Goal: Check status: Check status

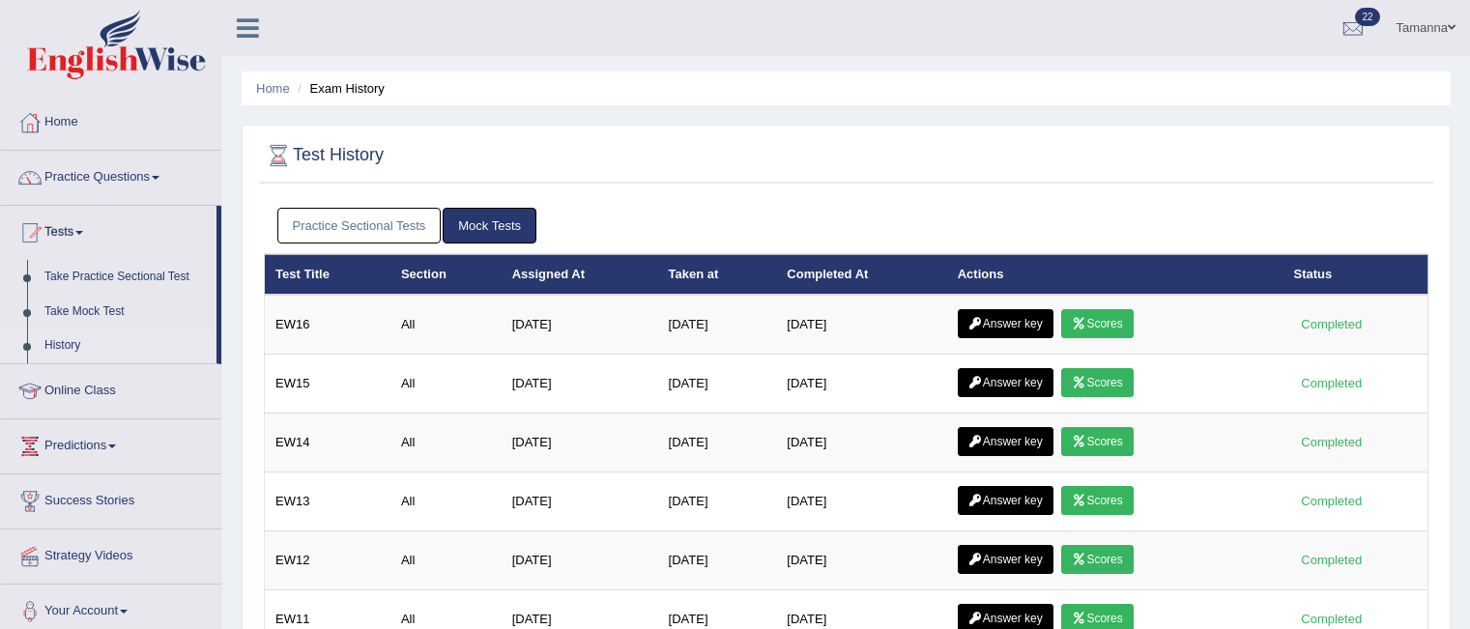
click at [1086, 319] on icon at bounding box center [1079, 324] width 14 height 12
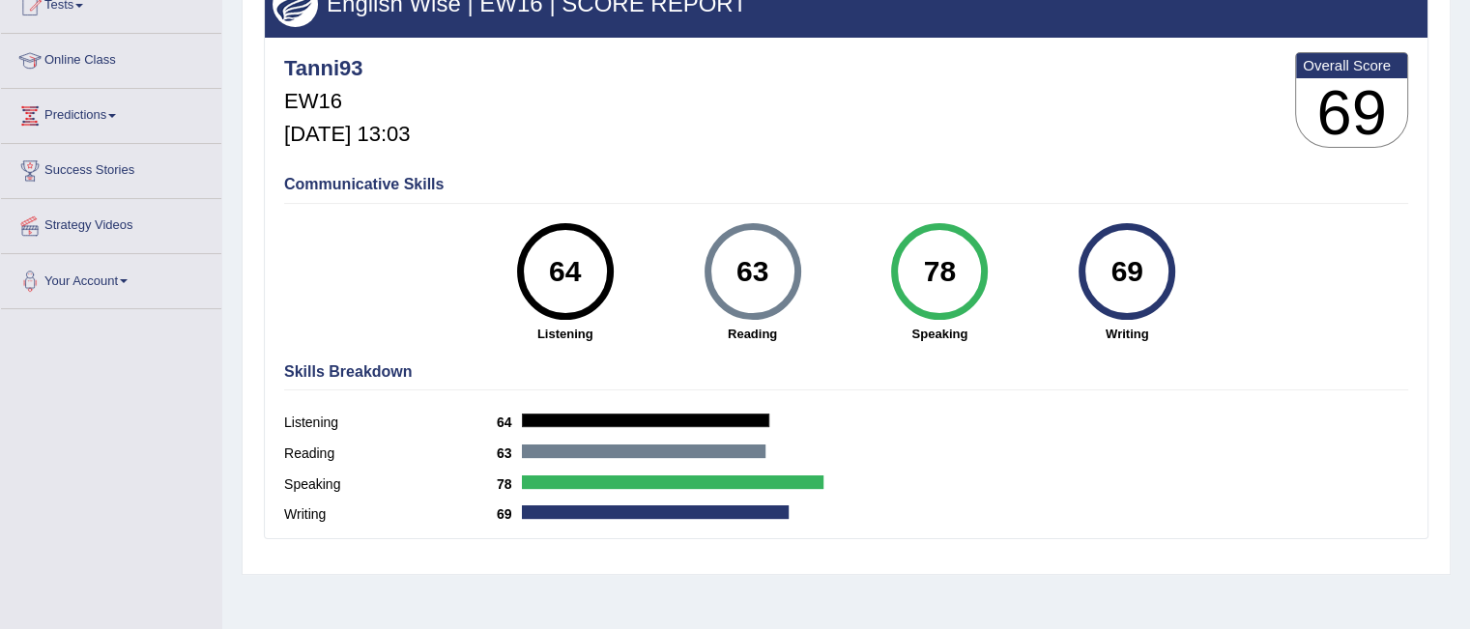
scroll to position [226, 0]
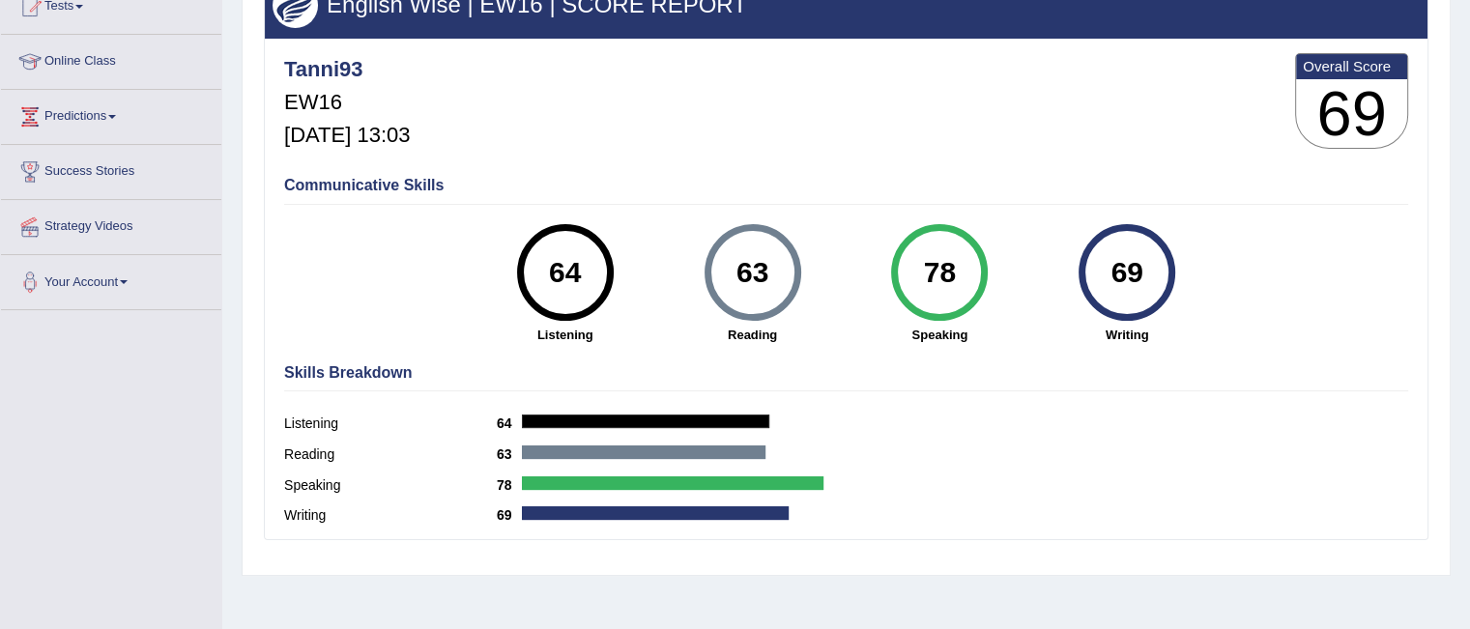
drag, startPoint x: 1464, startPoint y: 351, endPoint x: 1474, endPoint y: 313, distance: 38.9
click at [1469, 313] on html "Toggle navigation Home Practice Questions Speaking Practice Read Aloud Repeat S…" at bounding box center [735, 88] width 1470 height 629
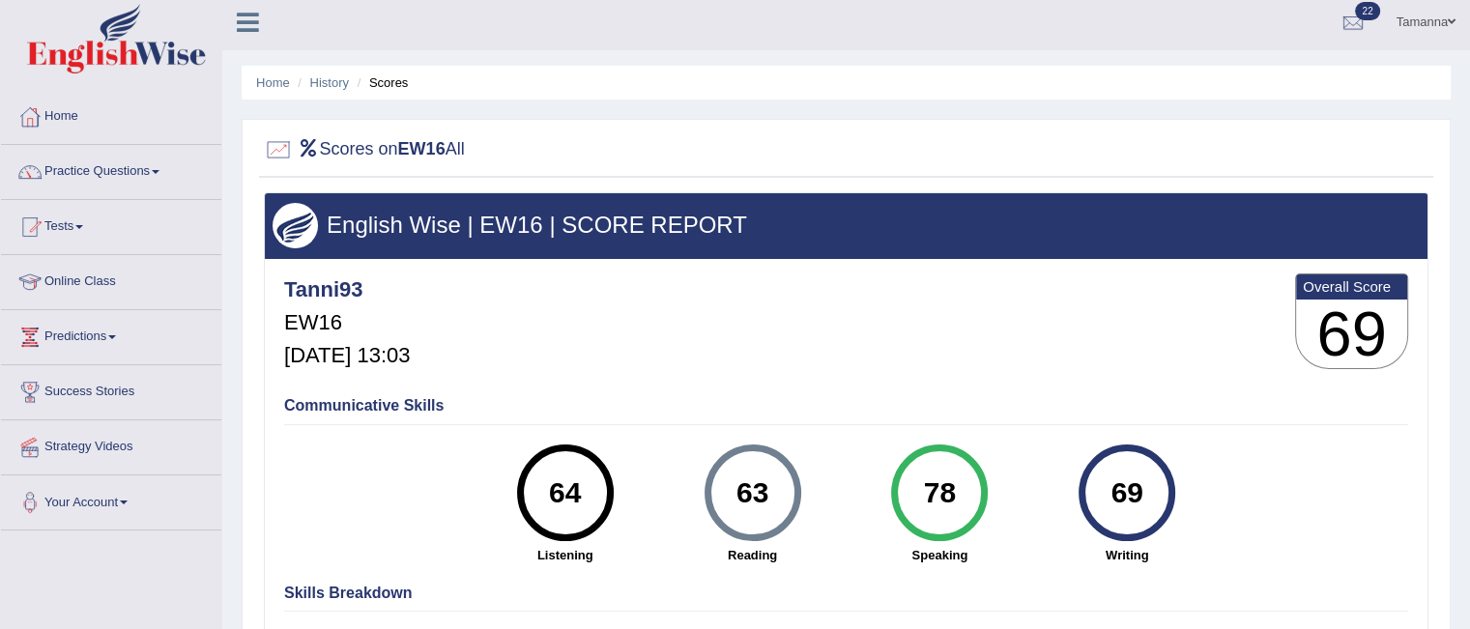
scroll to position [2, 0]
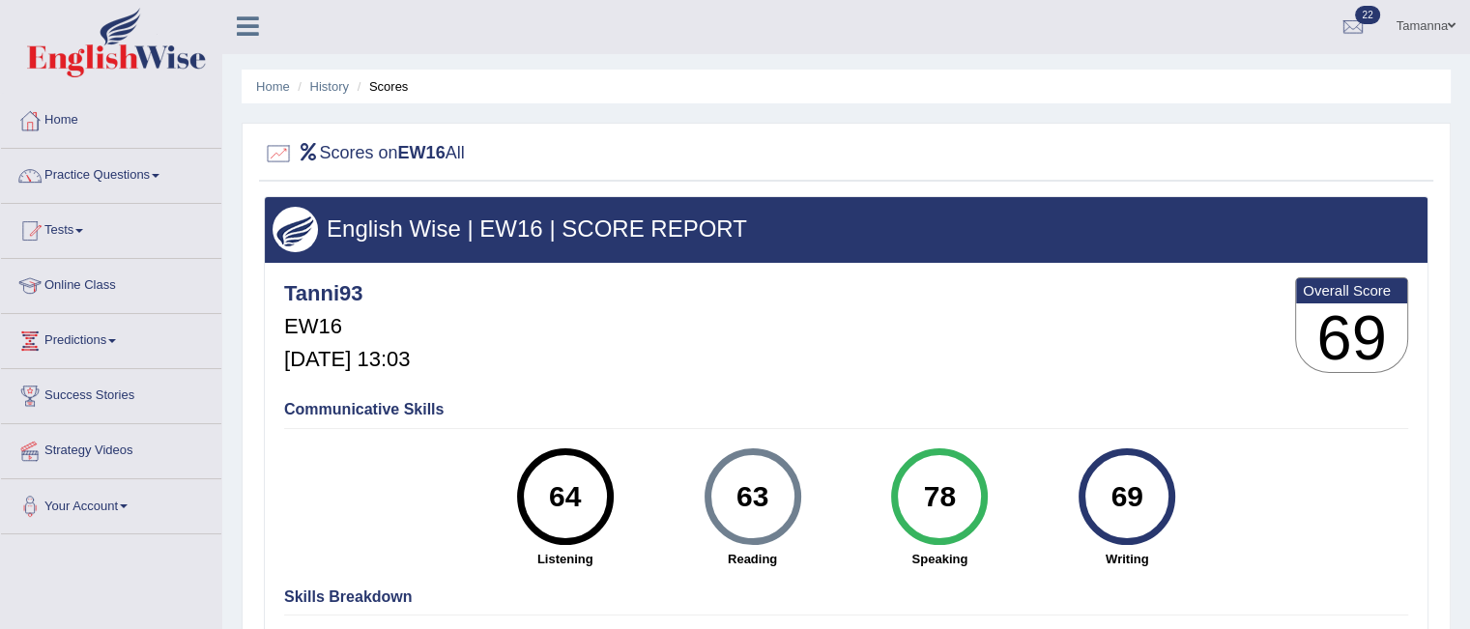
click at [388, 88] on li "Scores" at bounding box center [381, 86] width 56 height 18
click at [322, 83] on link "History" at bounding box center [329, 86] width 39 height 14
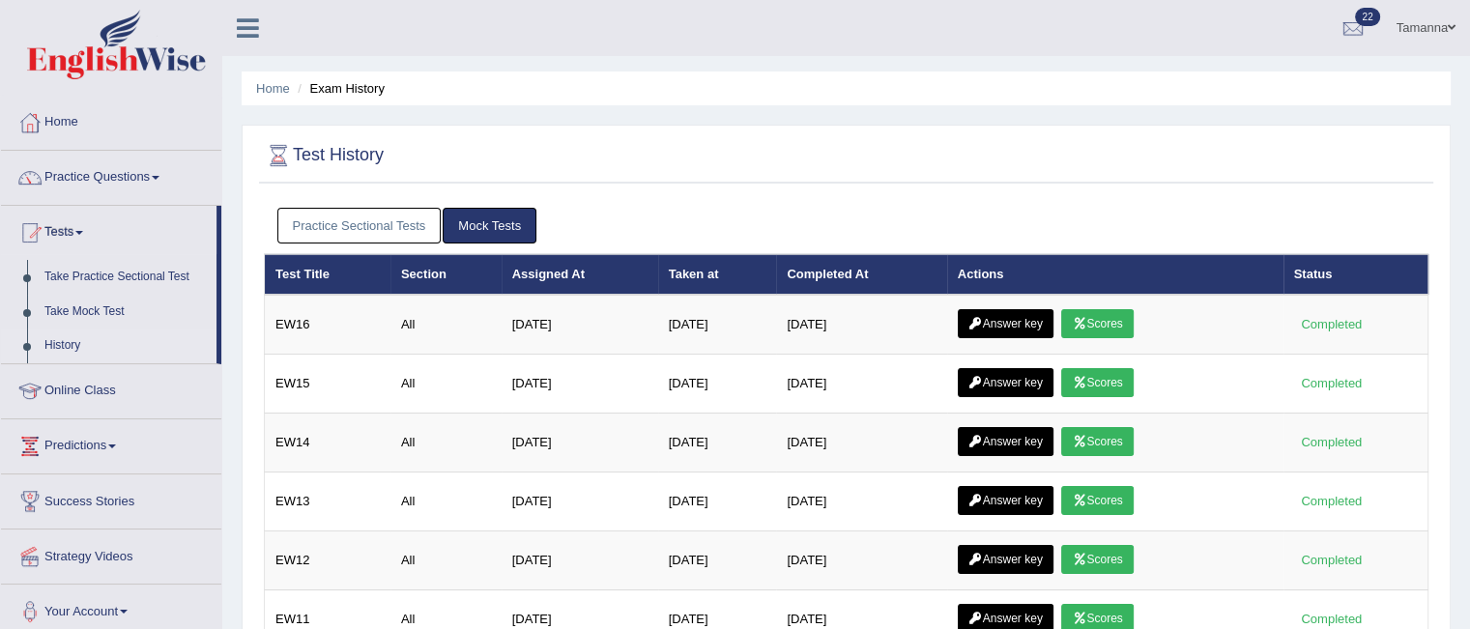
click at [1032, 316] on link "Answer key" at bounding box center [1006, 323] width 96 height 29
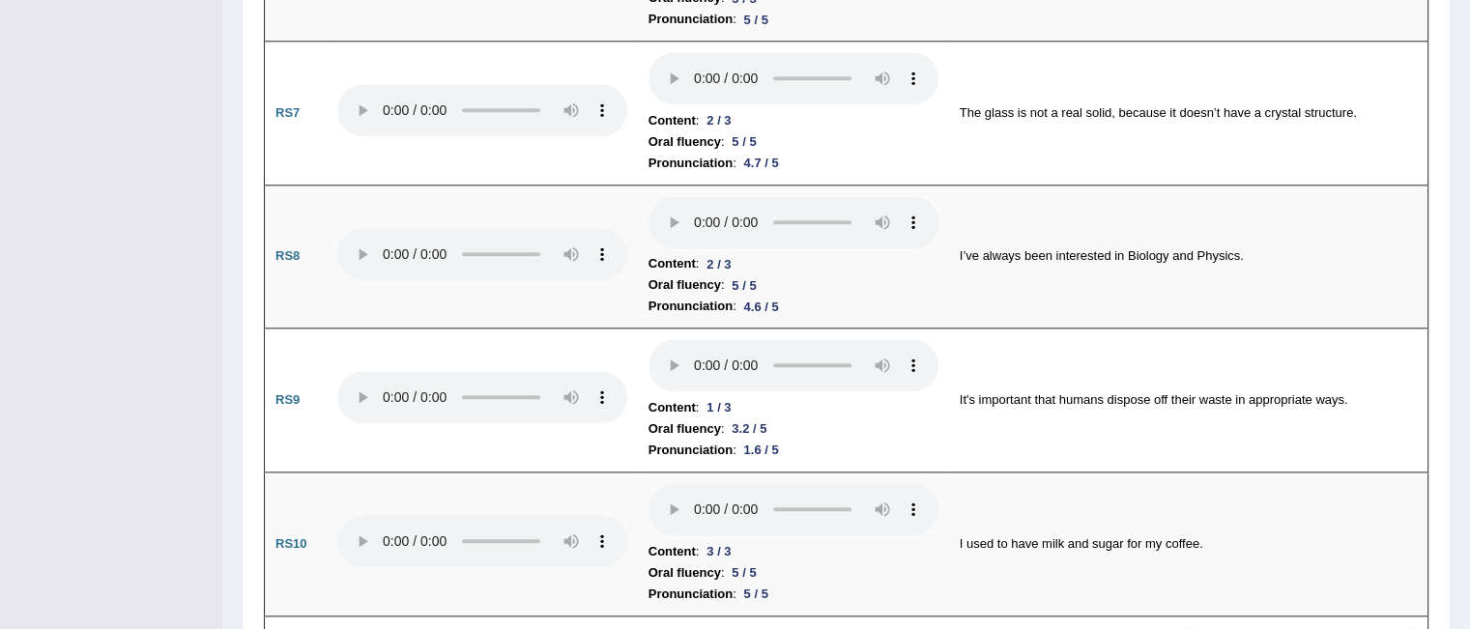
scroll to position [2102, 0]
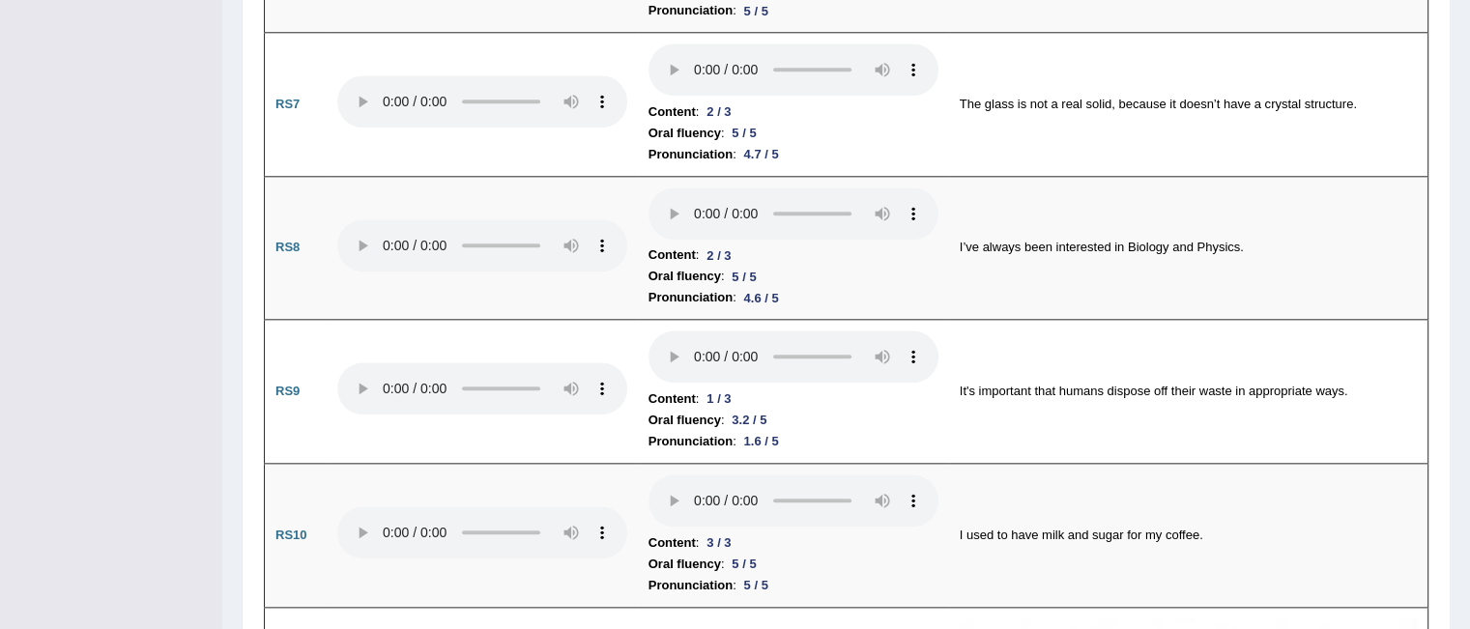
drag, startPoint x: 1481, startPoint y: 41, endPoint x: 1483, endPoint y: 220, distance: 179.8
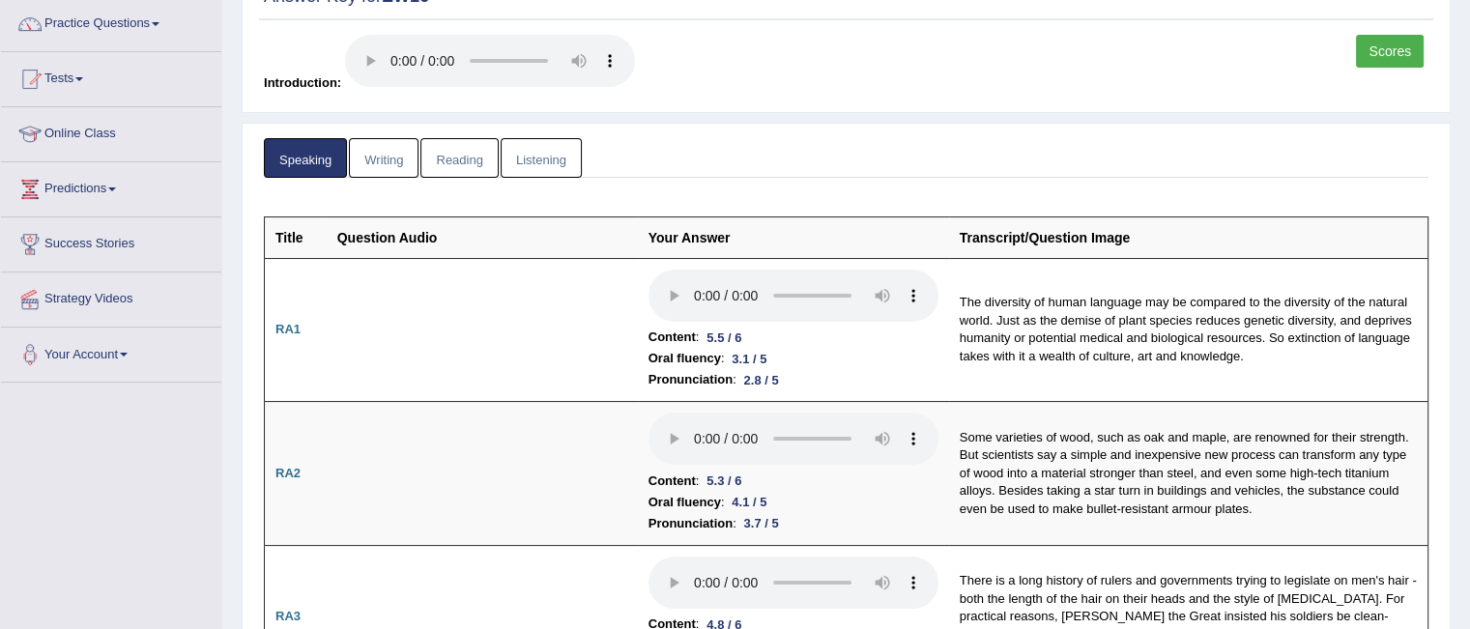
scroll to position [0, 0]
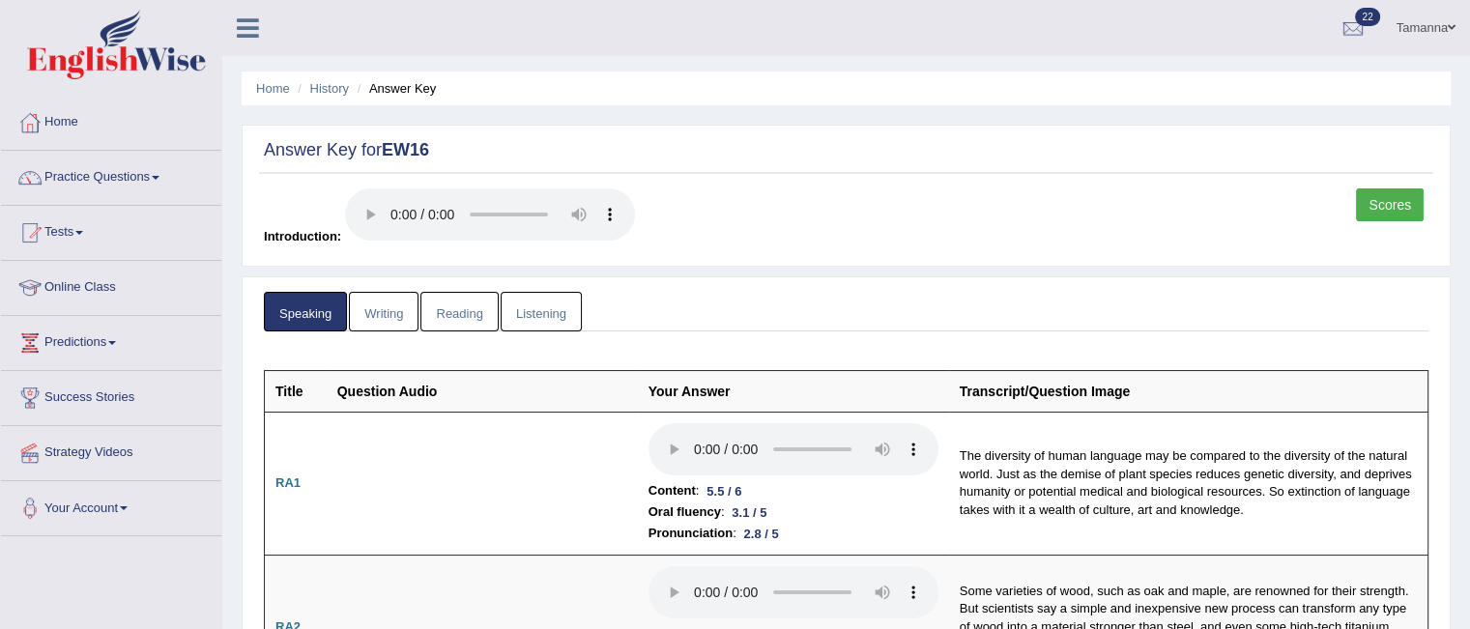
click at [376, 306] on link "Writing" at bounding box center [384, 312] width 70 height 40
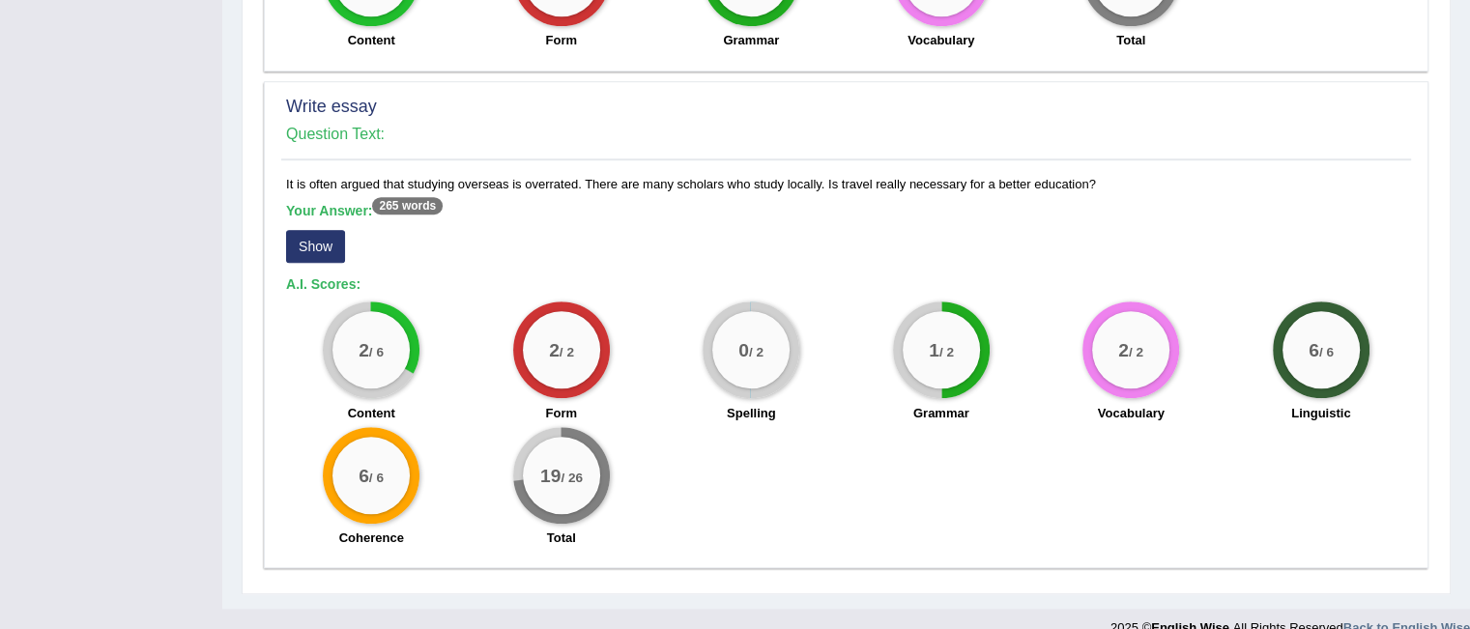
scroll to position [1335, 0]
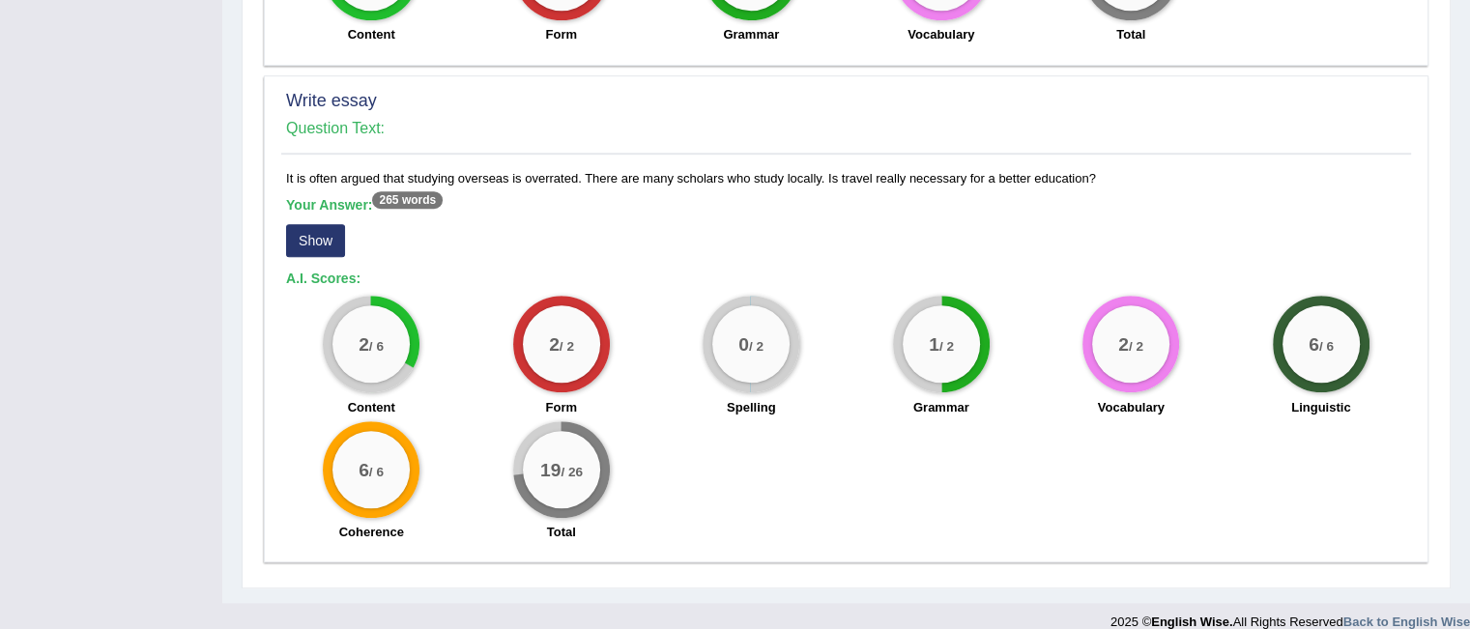
click at [308, 224] on button "Show" at bounding box center [315, 240] width 59 height 33
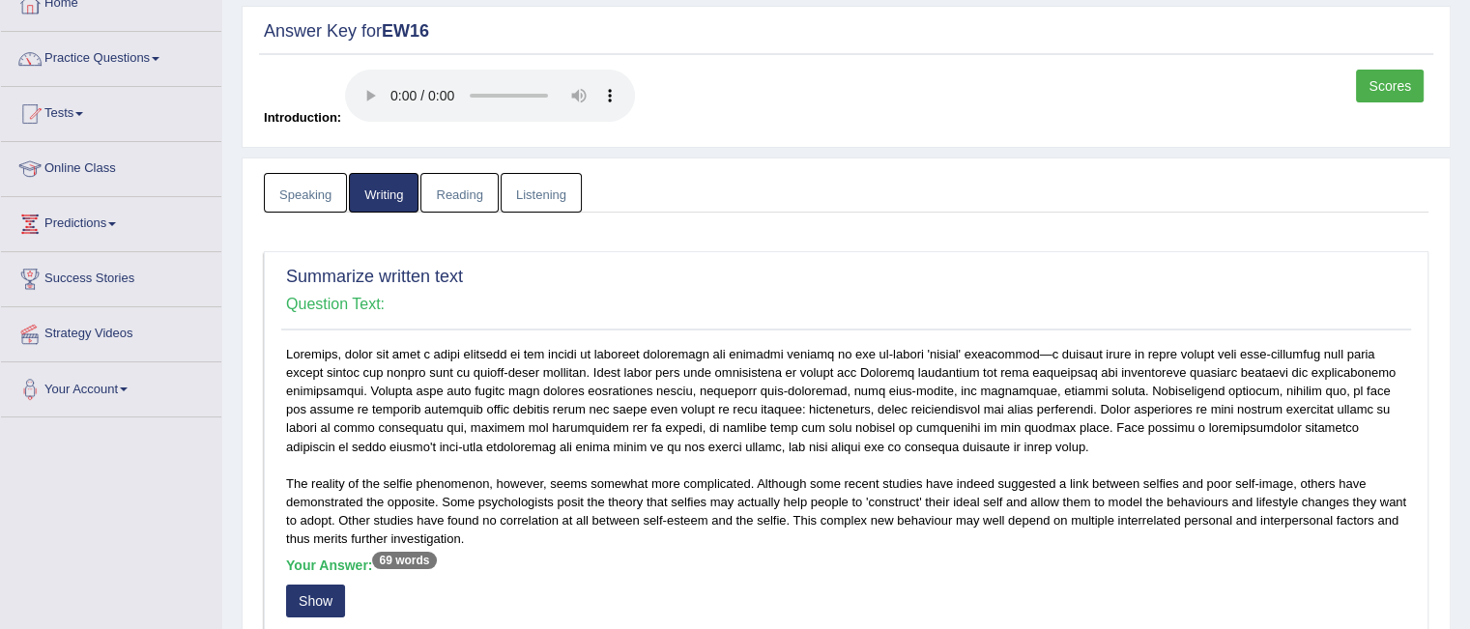
scroll to position [116, 0]
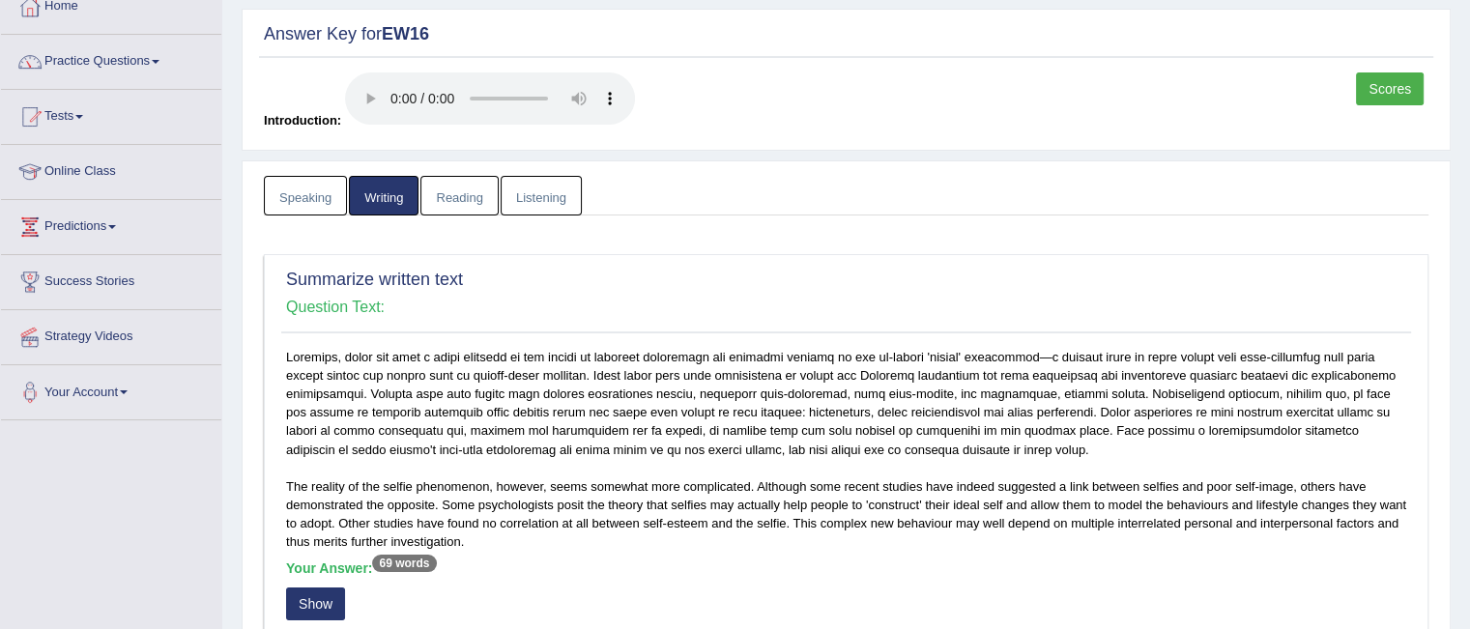
click at [462, 178] on link "Reading" at bounding box center [458, 196] width 77 height 40
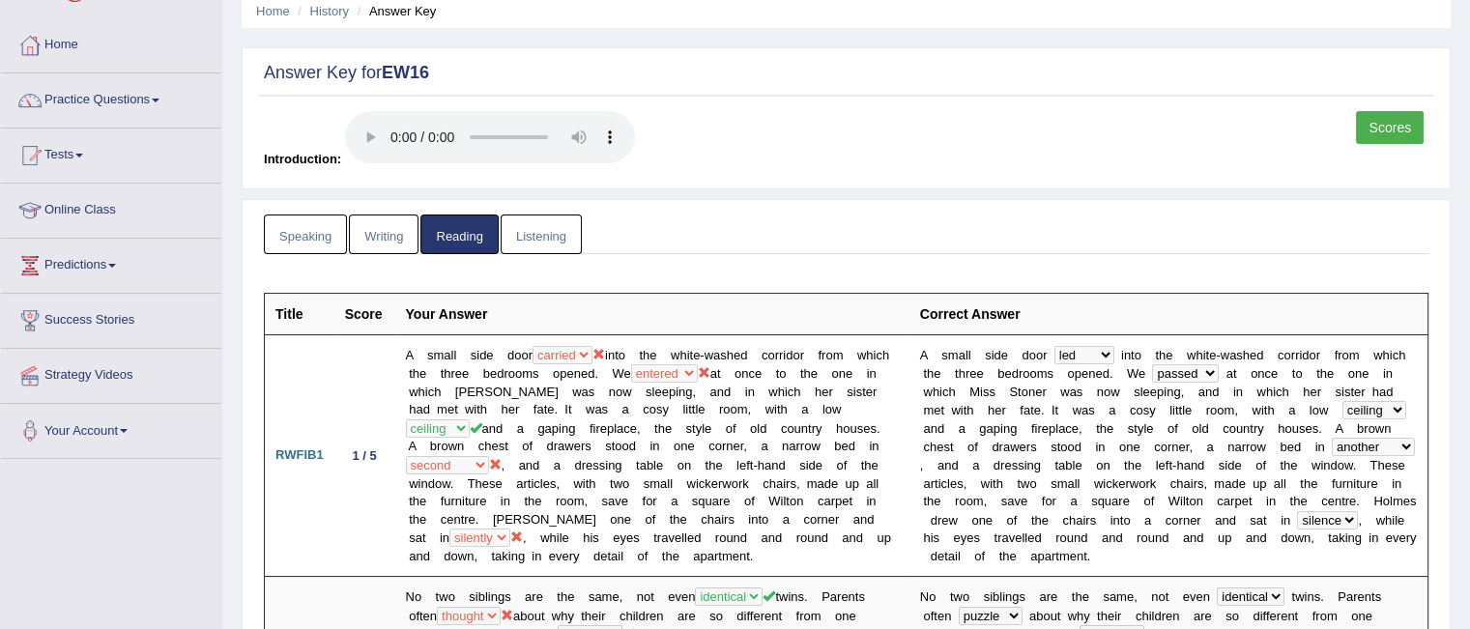
scroll to position [0, 0]
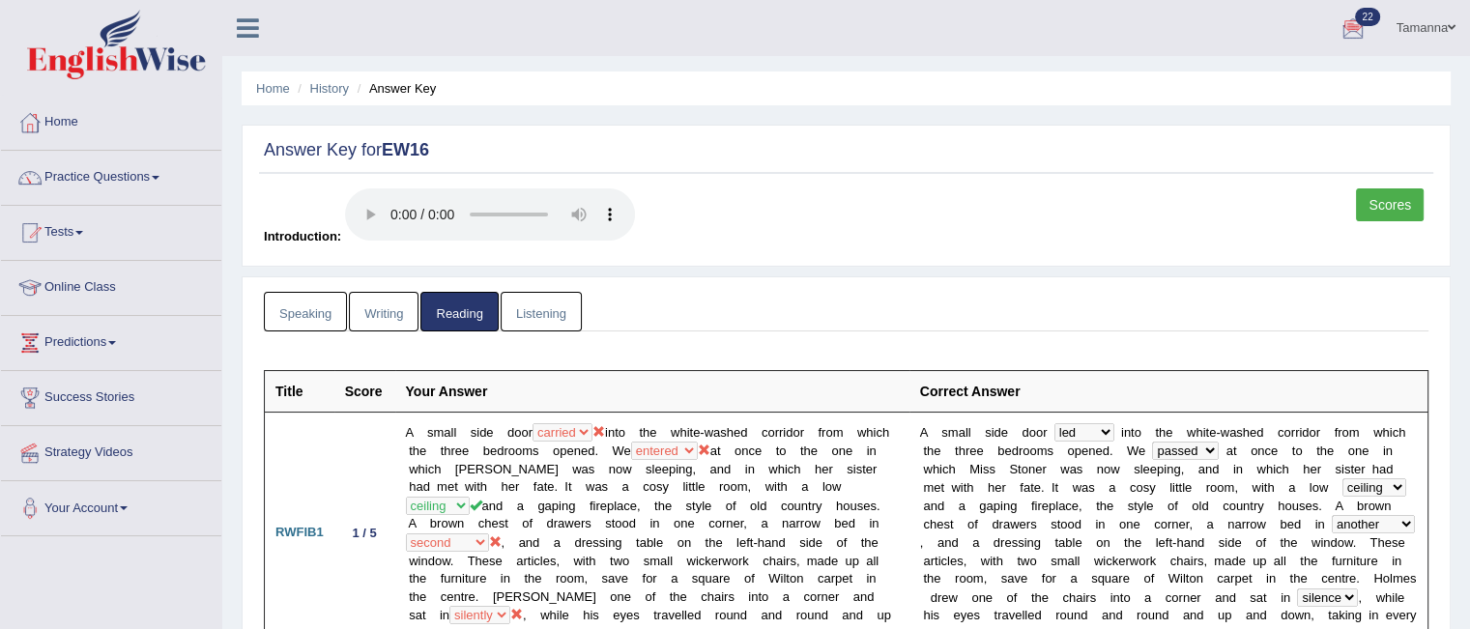
click at [539, 316] on link "Listening" at bounding box center [541, 312] width 81 height 40
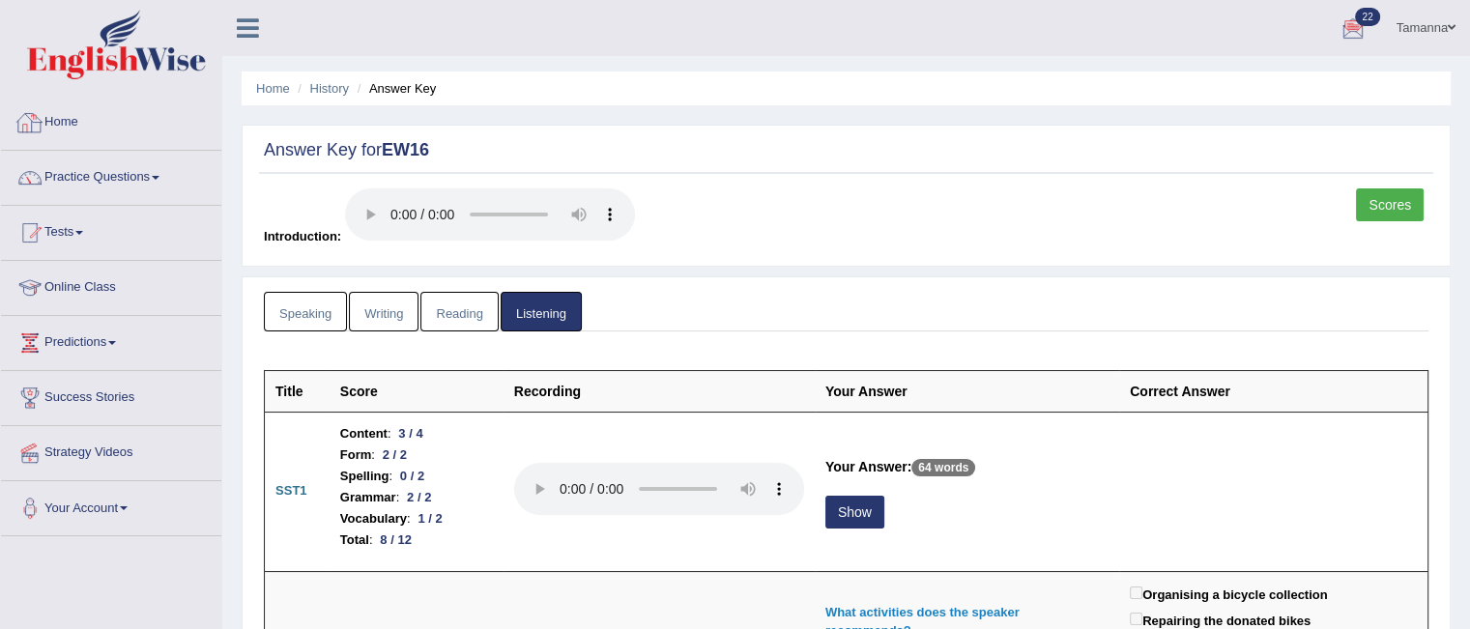
click at [59, 121] on link "Home" at bounding box center [111, 120] width 220 height 48
